Goal: Task Accomplishment & Management: Complete application form

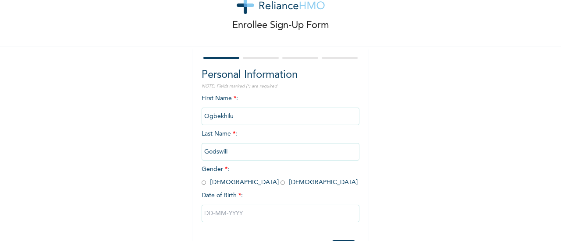
scroll to position [44, 0]
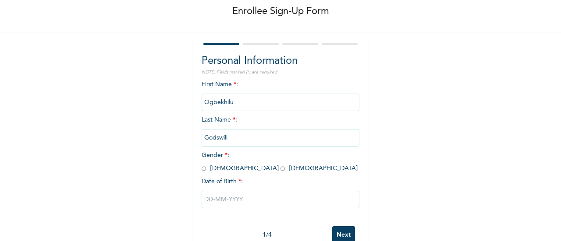
click at [201, 171] on input "radio" at bounding box center [203, 169] width 4 height 8
radio input "true"
click at [215, 200] on input "text" at bounding box center [280, 200] width 158 height 18
select select "9"
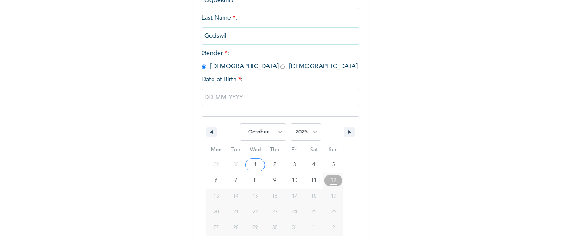
scroll to position [157, 0]
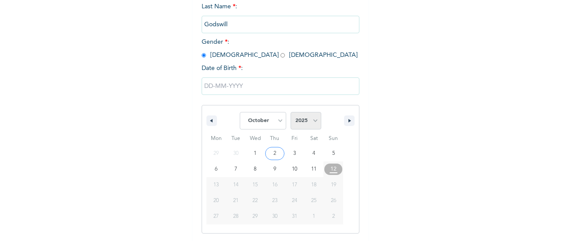
click at [309, 119] on select "2025 2024 2023 2022 2021 2020 2019 2018 2017 2016 2015 2014 2013 2012 2011 2010…" at bounding box center [305, 121] width 31 height 18
select select "1991"
click at [290, 113] on select "2025 2024 2023 2022 2021 2020 2019 2018 2017 2016 2015 2014 2013 2012 2011 2010…" at bounding box center [305, 121] width 31 height 18
type input "[DATE]"
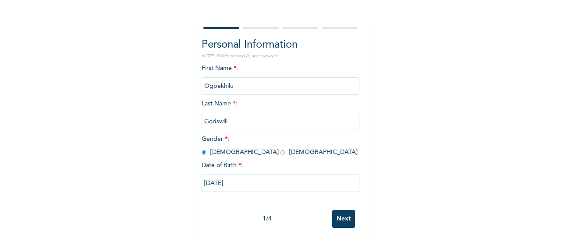
scroll to position [67, 0]
click at [335, 212] on input "Next" at bounding box center [343, 219] width 23 height 18
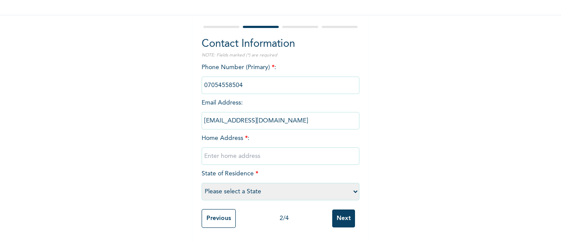
click at [246, 148] on input "text" at bounding box center [280, 157] width 158 height 18
paste input "202 Uselu, [GEOGRAPHIC_DATA]"
type input "202 Uselu, [GEOGRAPHIC_DATA]"
click at [233, 187] on select "Please select a State [PERSON_NAME] (FCT) [PERSON_NAME] Ibom [GEOGRAPHIC_DATA] …" at bounding box center [280, 192] width 158 height 18
select select "12"
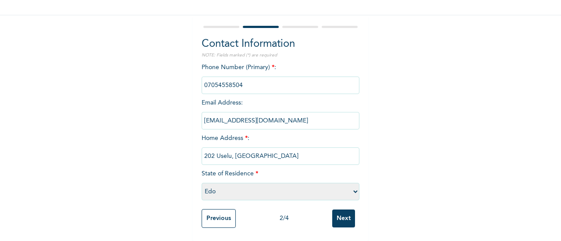
click at [201, 183] on select "Please select a State [PERSON_NAME] (FCT) [PERSON_NAME] Ibom [GEOGRAPHIC_DATA] …" at bounding box center [280, 192] width 158 height 18
click at [342, 215] on input "Next" at bounding box center [343, 219] width 23 height 18
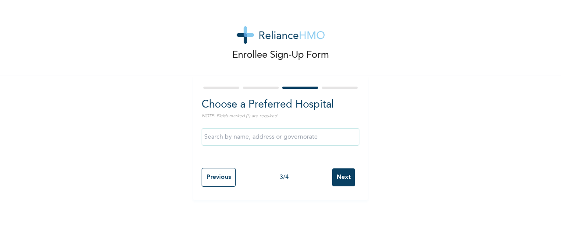
scroll to position [0, 0]
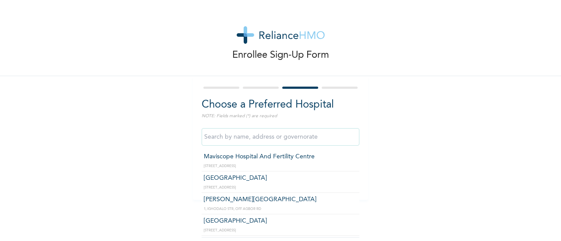
click at [232, 131] on input "text" at bounding box center [280, 137] width 158 height 18
type input "[GEOGRAPHIC_DATA]"
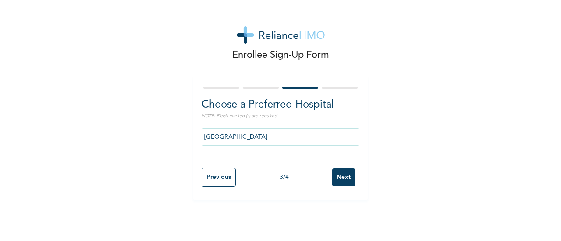
click at [343, 177] on input "Next" at bounding box center [343, 178] width 23 height 18
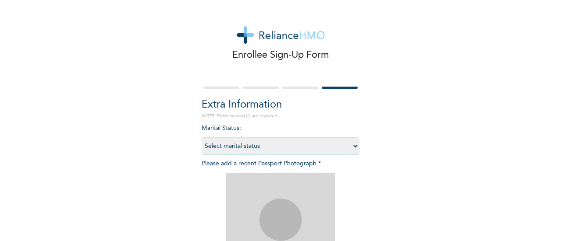
click at [258, 150] on select "Select marital status [DEMOGRAPHIC_DATA] Married [DEMOGRAPHIC_DATA] Widow/[DEMO…" at bounding box center [280, 147] width 158 height 18
select select "1"
click at [201, 138] on select "Select marital status [DEMOGRAPHIC_DATA] Married [DEMOGRAPHIC_DATA] Widow/[DEMO…" at bounding box center [280, 147] width 158 height 18
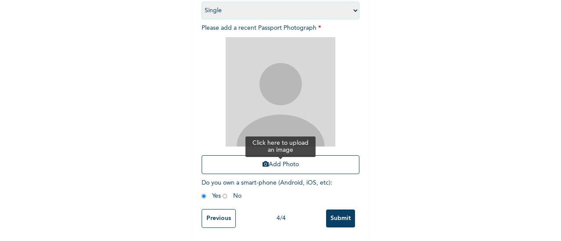
click at [295, 155] on button "Add Photo" at bounding box center [280, 164] width 158 height 19
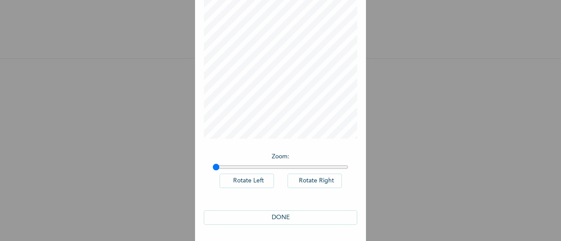
scroll to position [64, 0]
drag, startPoint x: 286, startPoint y: 220, endPoint x: 357, endPoint y: 180, distance: 81.0
click at [286, 220] on button "DONE" at bounding box center [280, 217] width 153 height 14
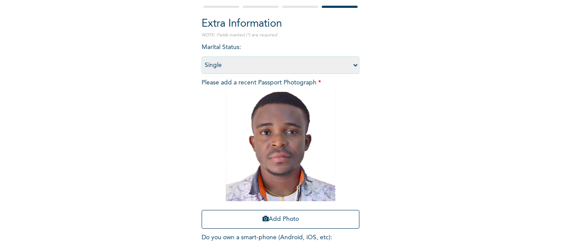
scroll to position [143, 0]
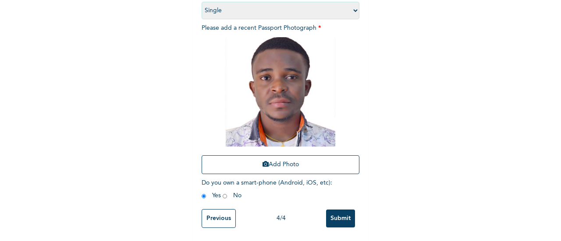
click at [334, 211] on input "Submit" at bounding box center [340, 219] width 29 height 18
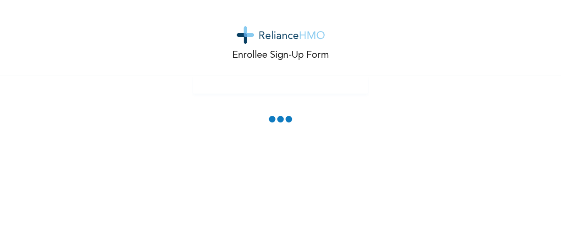
scroll to position [0, 0]
